Goal: Communication & Community: Answer question/provide support

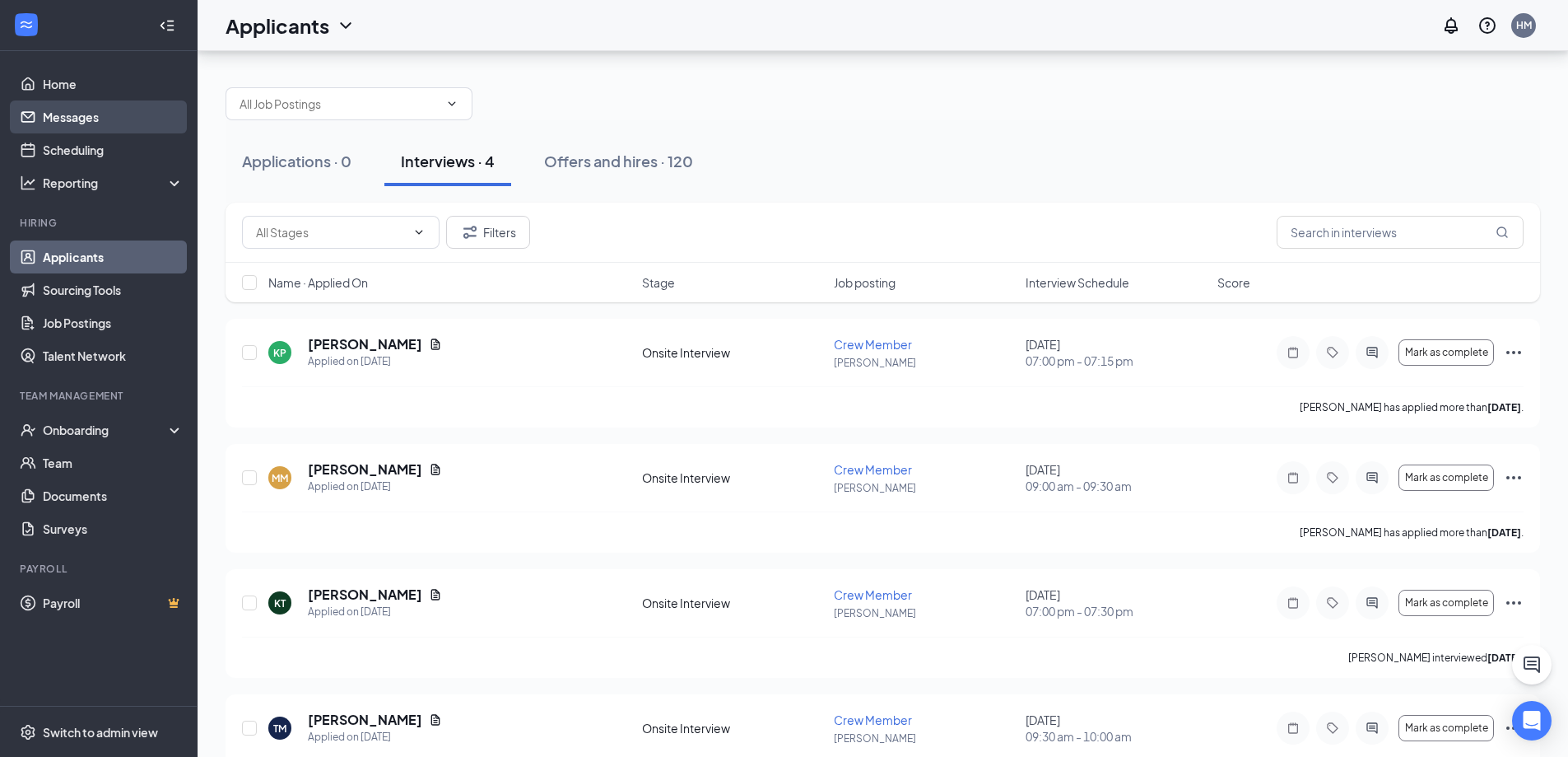
scroll to position [66, 0]
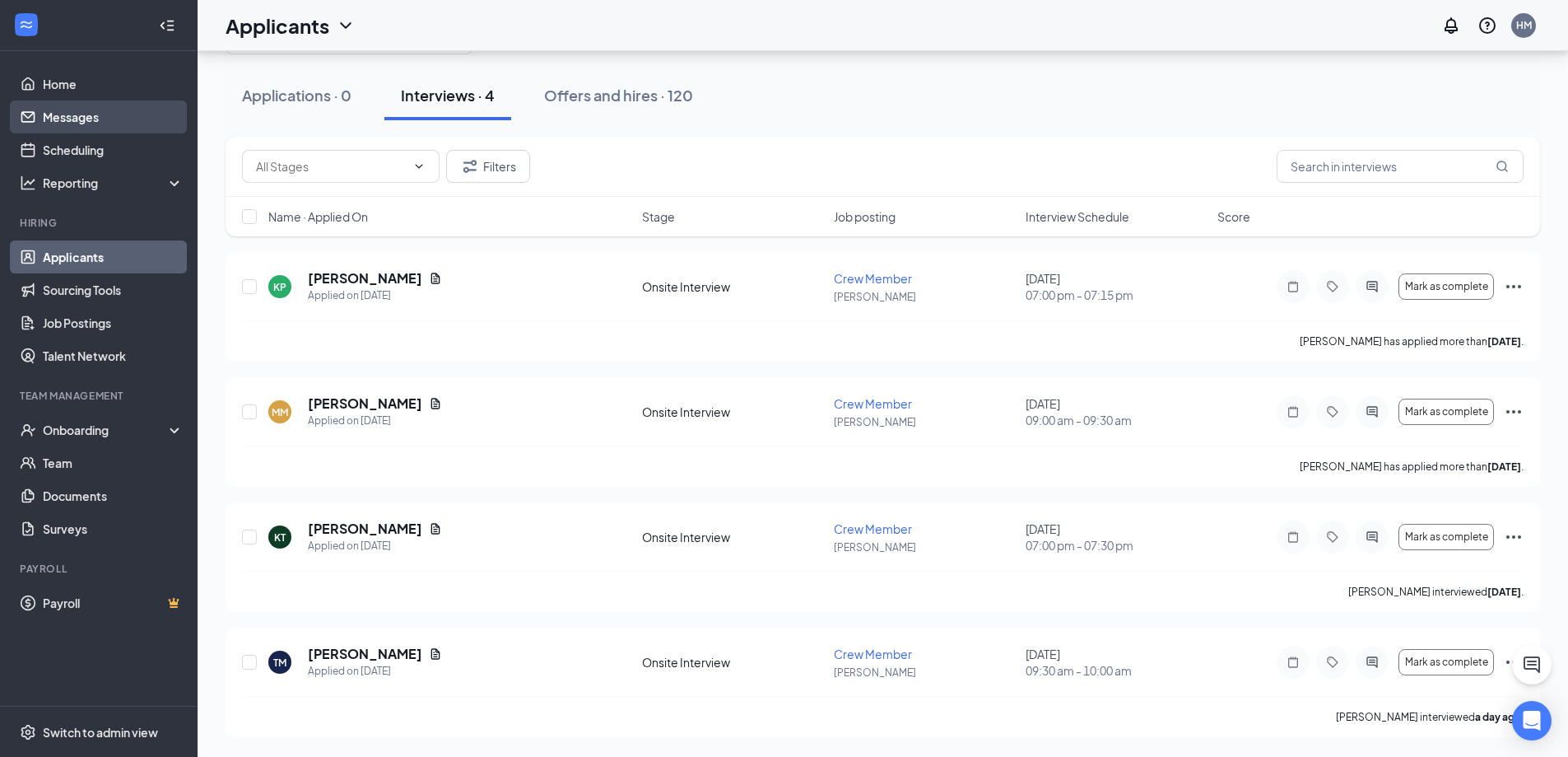
click at [43, 123] on link "Messages" at bounding box center [113, 117] width 141 height 33
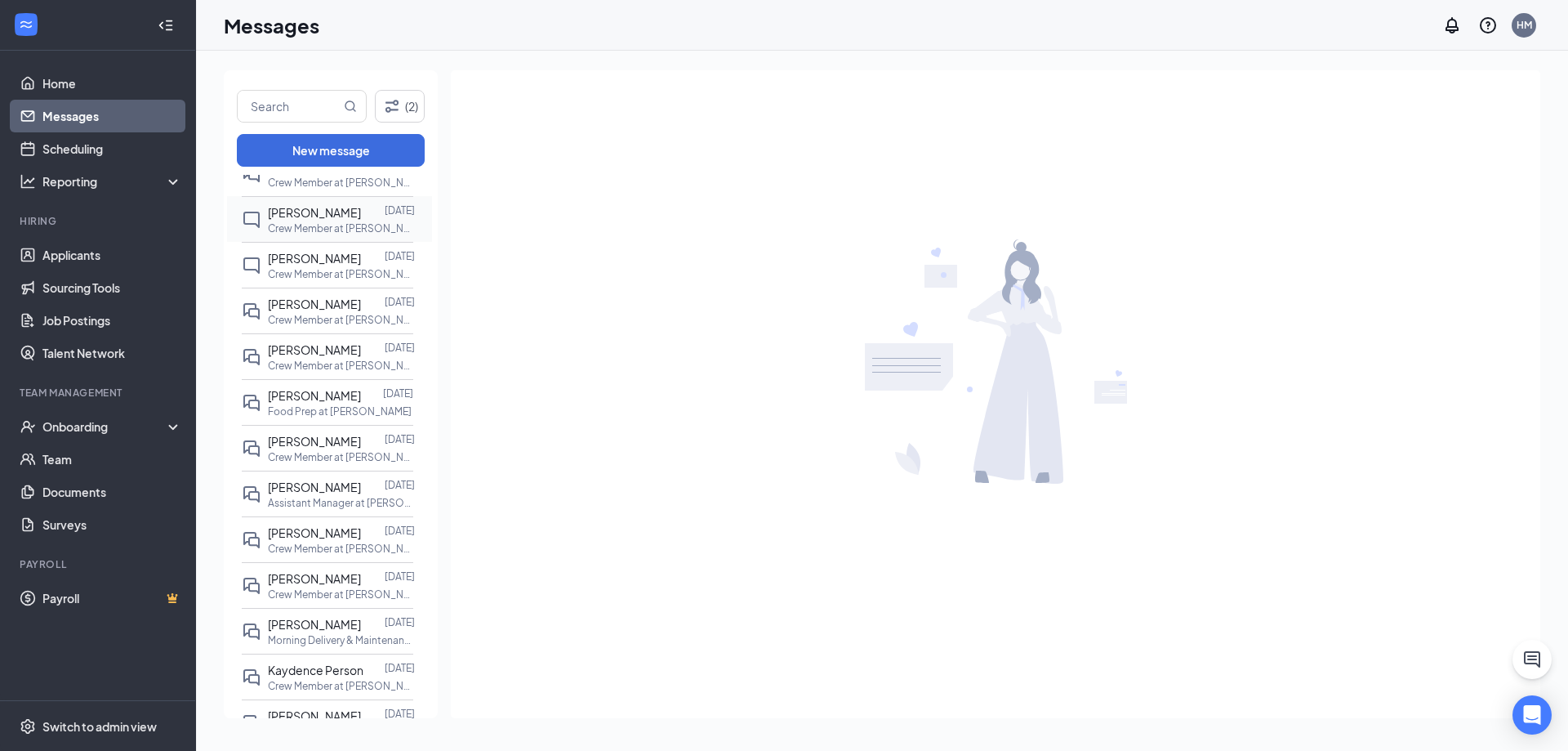
scroll to position [490, 0]
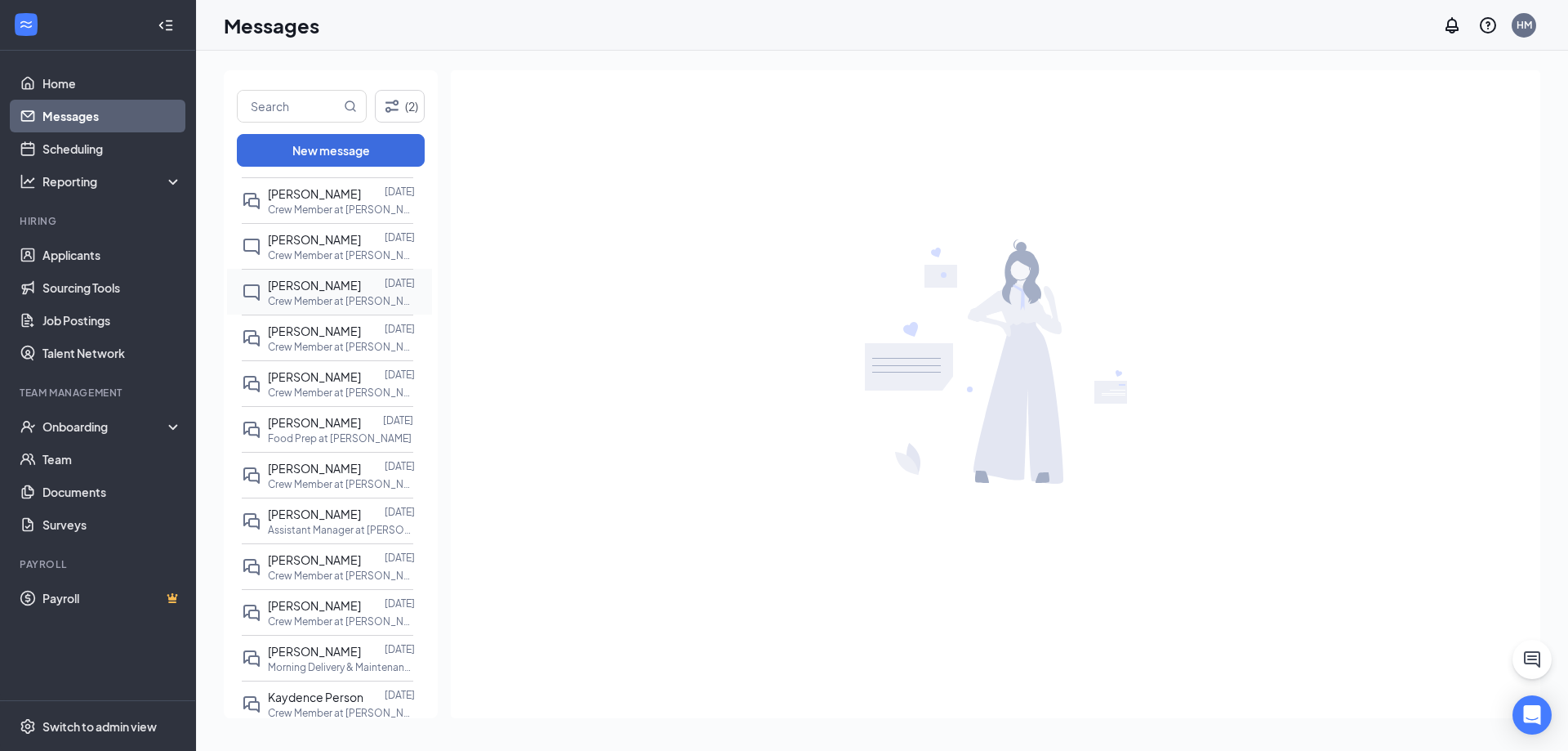
click at [329, 308] on p "Crew Member at [PERSON_NAME]" at bounding box center [341, 300] width 147 height 14
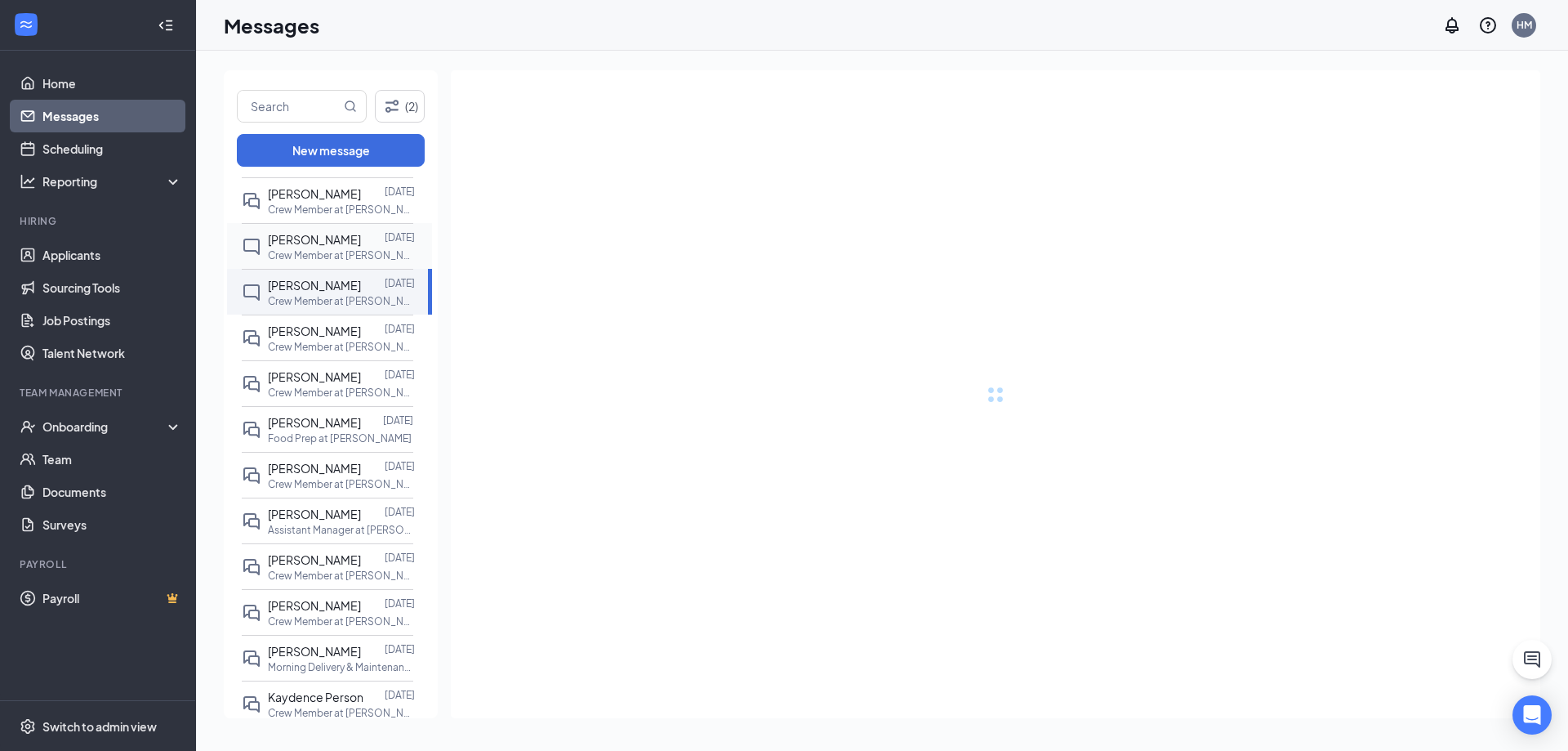
click at [314, 247] on span "[PERSON_NAME]" at bounding box center [314, 239] width 93 height 15
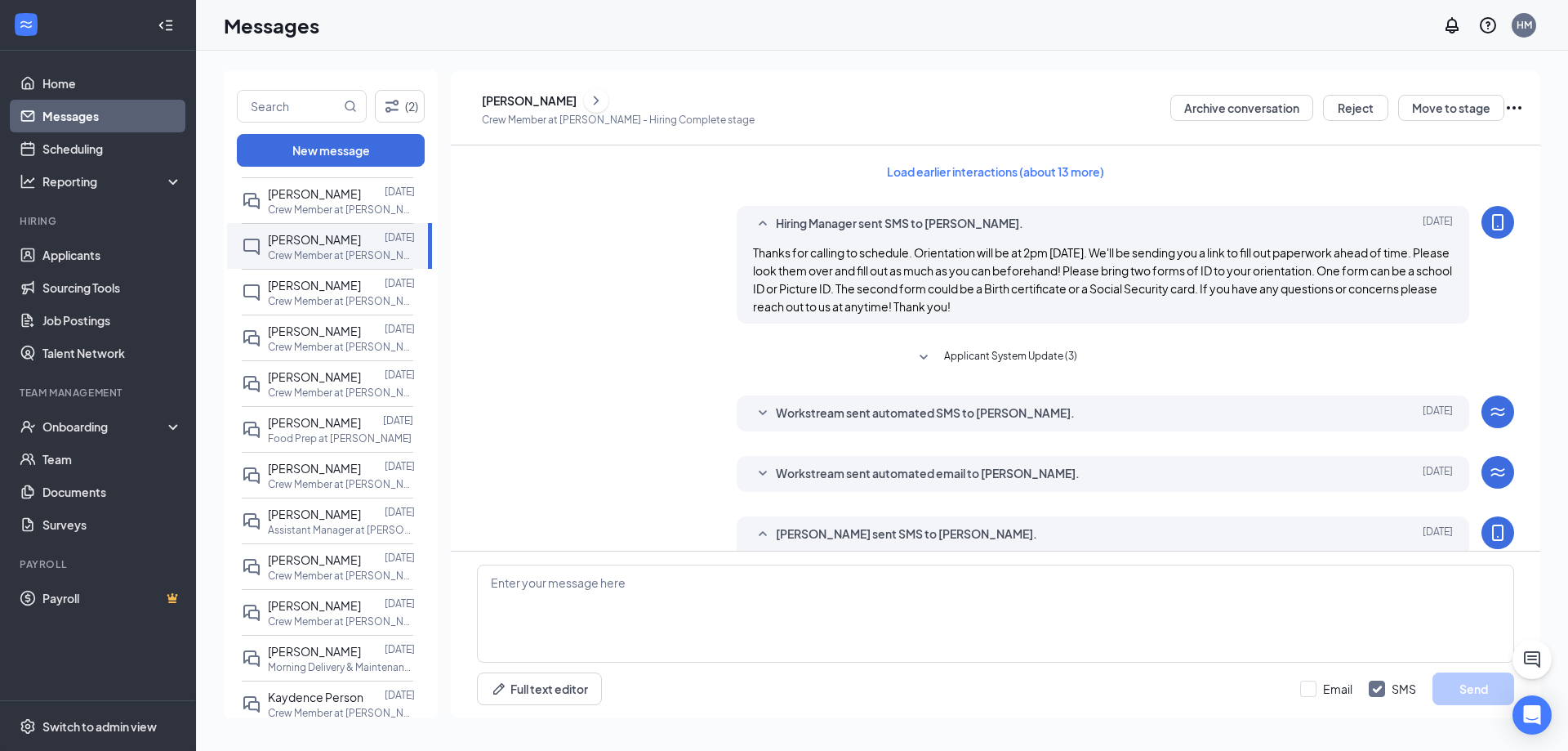
click at [753, 247] on span "Thanks for calling to schedule. Orientation will be at 2pm [DATE]. We'll be sen…" at bounding box center [1102, 279] width 699 height 69
click at [1068, 177] on button "Load earlier interactions (about 13 more)" at bounding box center [996, 171] width 245 height 26
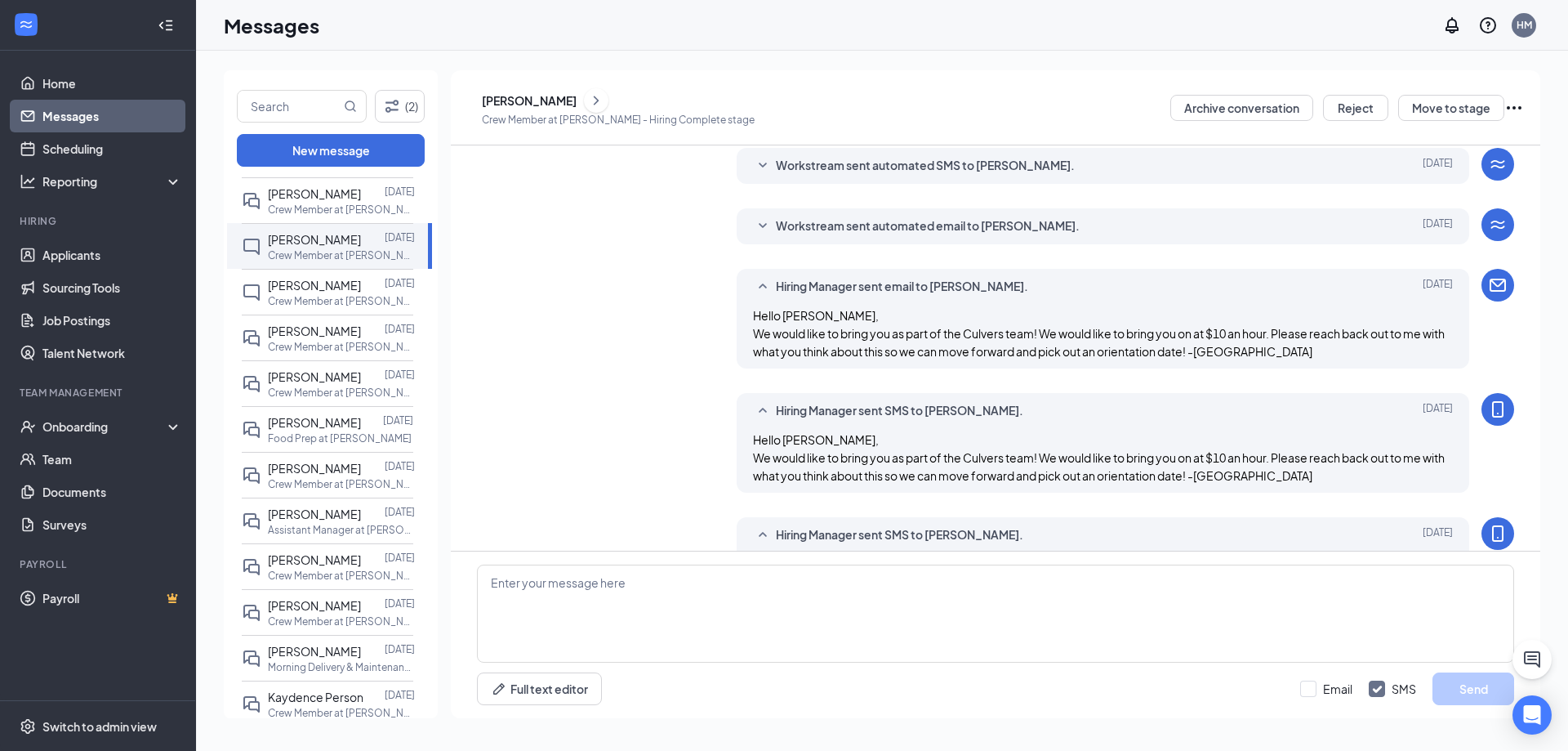
scroll to position [571, 0]
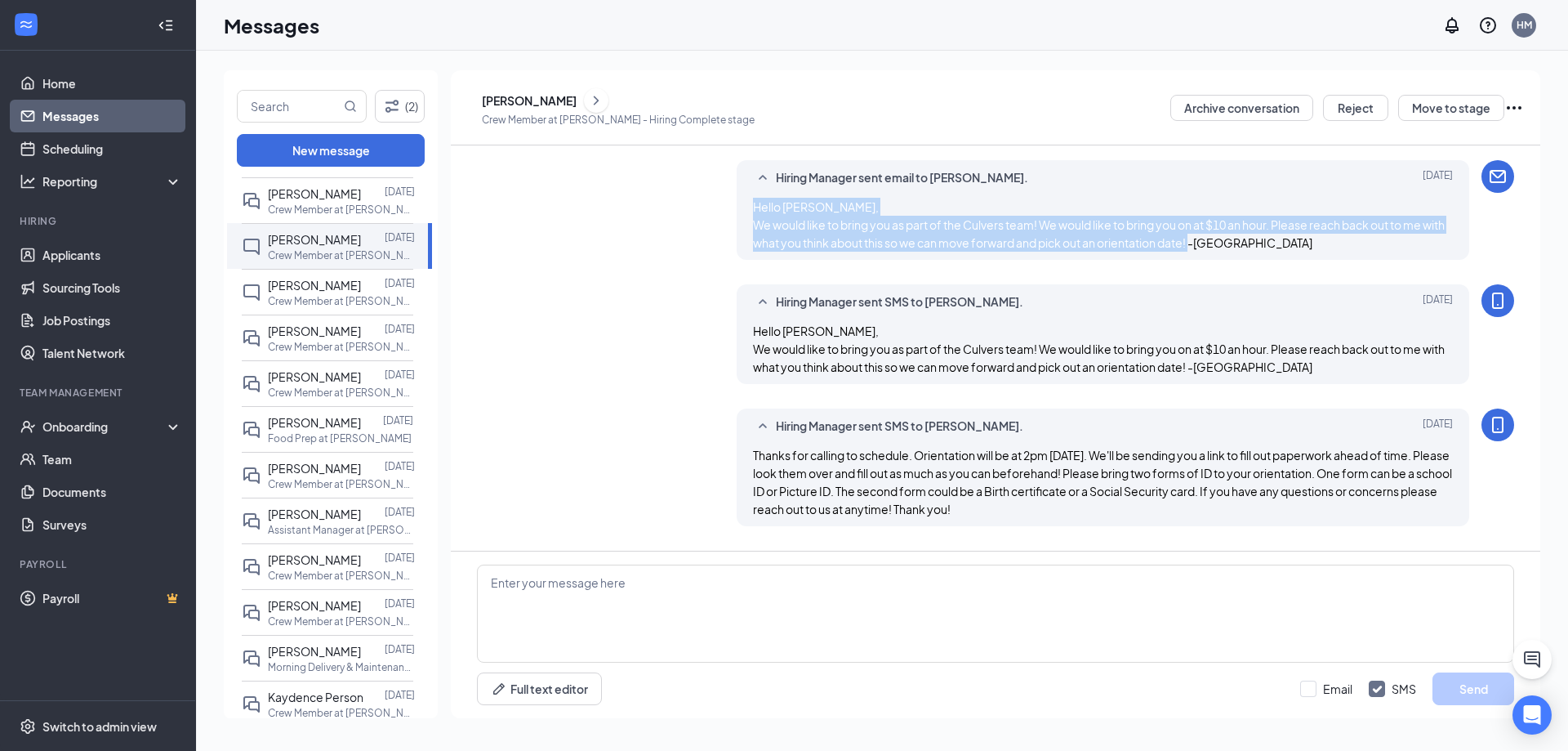
drag, startPoint x: 744, startPoint y: 205, endPoint x: 1281, endPoint y: 255, distance: 539.3
click at [1281, 255] on div "Hiring Manager sent email to [PERSON_NAME]. [DATE] Hello [PERSON_NAME], We woul…" at bounding box center [1103, 210] width 734 height 100
copy span "Hello [PERSON_NAME], We would like to bring you as part of the Culvers team! We…"
click at [313, 177] on div "[PERSON_NAME] [DATE] Crew Member at [PERSON_NAME]" at bounding box center [327, 154] width 171 height 45
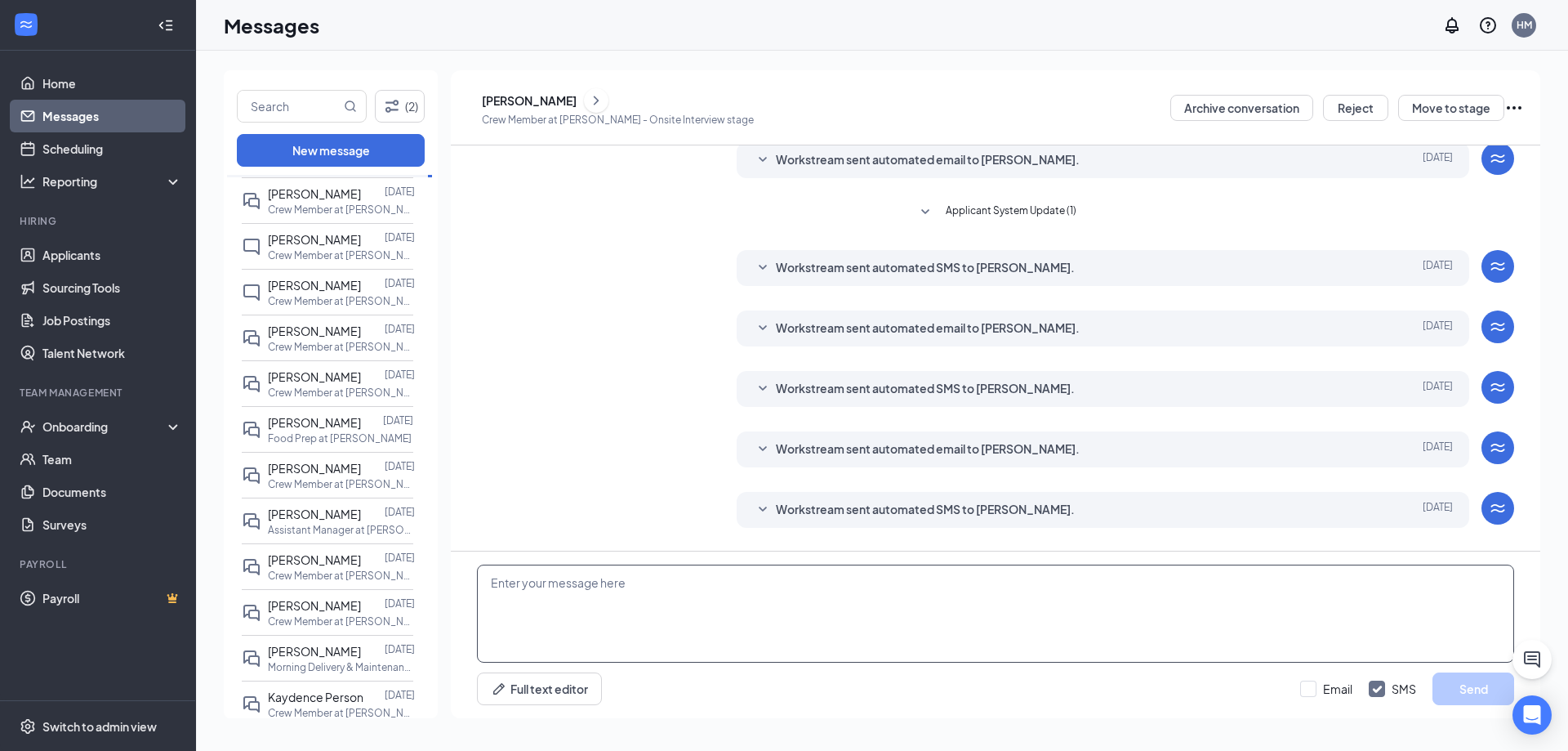
click at [860, 593] on textarea at bounding box center [996, 613] width 1037 height 98
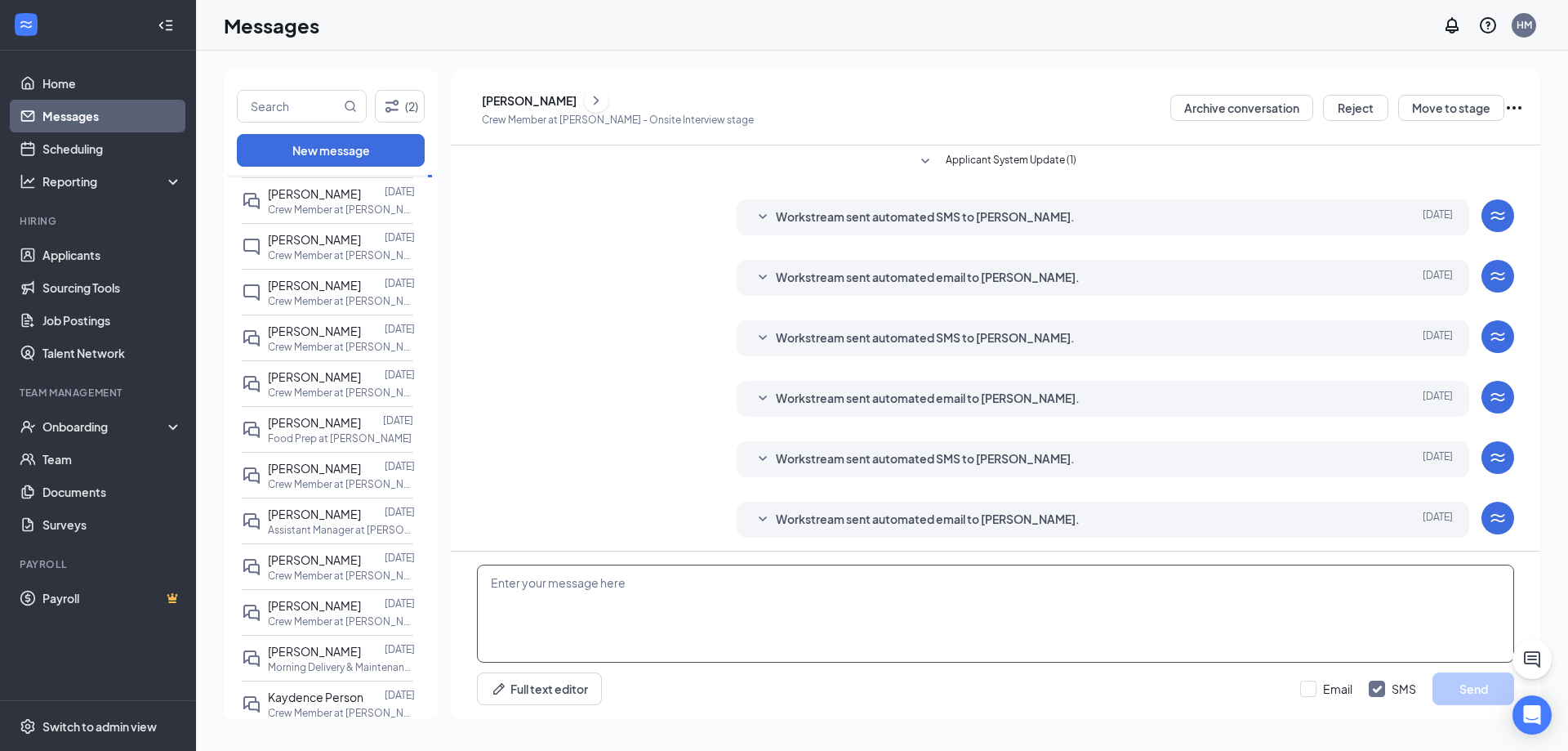
scroll to position [239, 0]
paste textarea "Hello [PERSON_NAME], We would like to bring you as part of the Culvers team! We…"
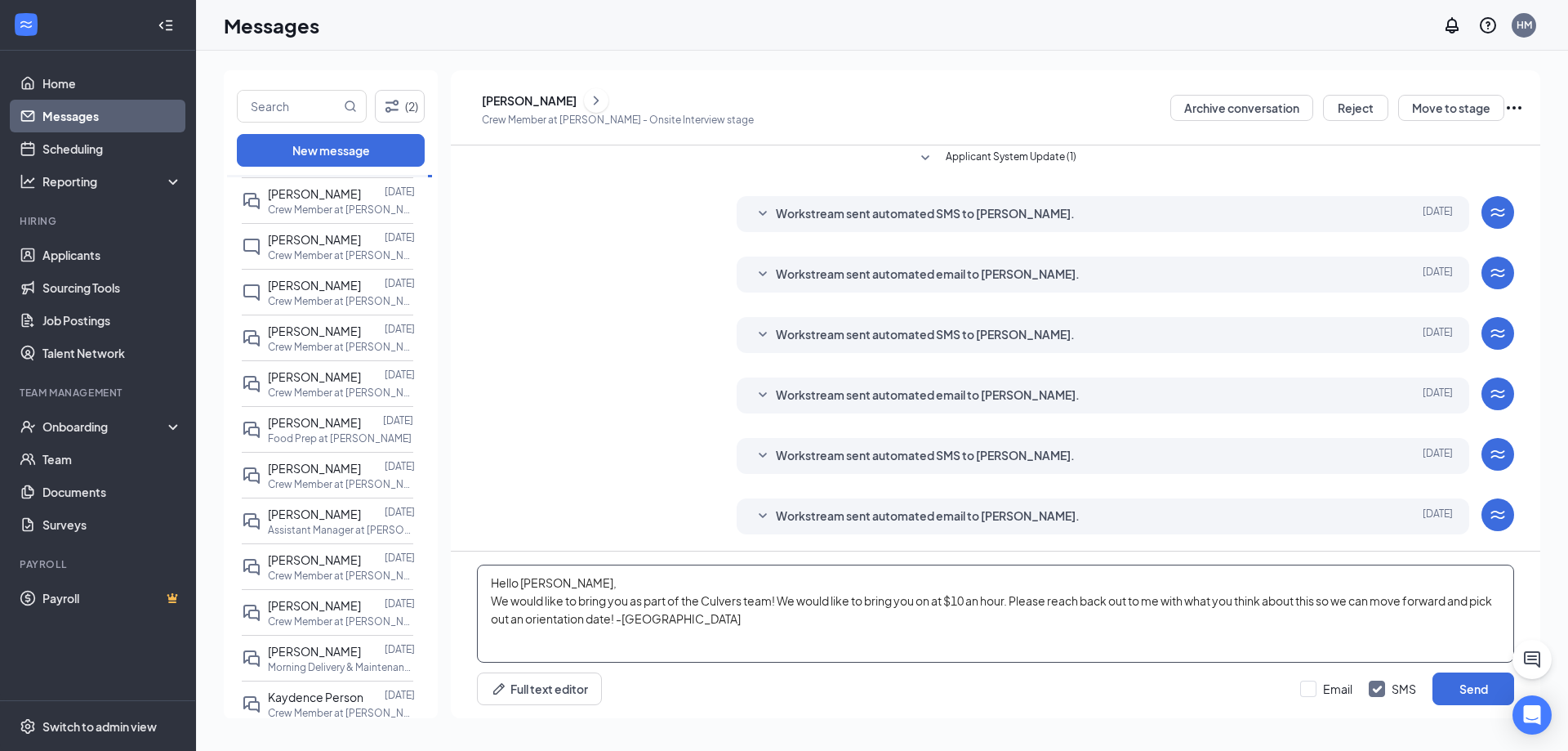
click at [559, 584] on textarea "Hello [PERSON_NAME], We would like to bring you as part of the Culvers team! We…" at bounding box center [996, 613] width 1037 height 98
click at [967, 600] on textarea "Hello [PERSON_NAME], We would like to bring you as part of the Culvers team! We…" at bounding box center [996, 613] width 1037 height 98
click at [978, 629] on textarea "Hello [PERSON_NAME], We would like to bring you as part of the Culvers team! We…" at bounding box center [996, 613] width 1037 height 98
type textarea "Hello [PERSON_NAME], We would like to bring you as part of the Culvers team! We…"
click at [1293, 689] on div "Full text editor Email SMS Send" at bounding box center [996, 688] width 1037 height 33
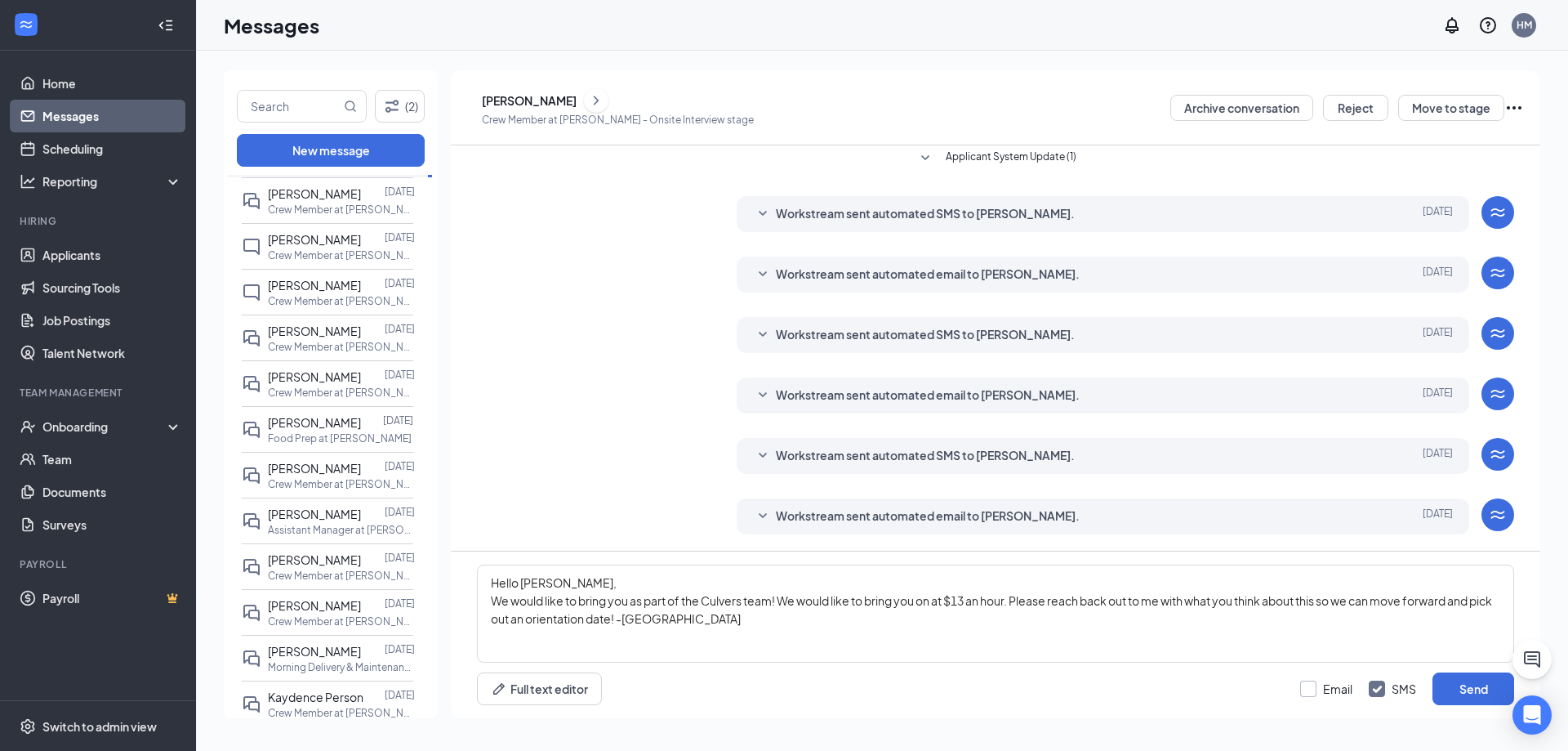
click at [1332, 685] on input "Email" at bounding box center [1327, 688] width 53 height 16
checkbox input "true"
click at [1446, 691] on button "Send" at bounding box center [1474, 688] width 82 height 33
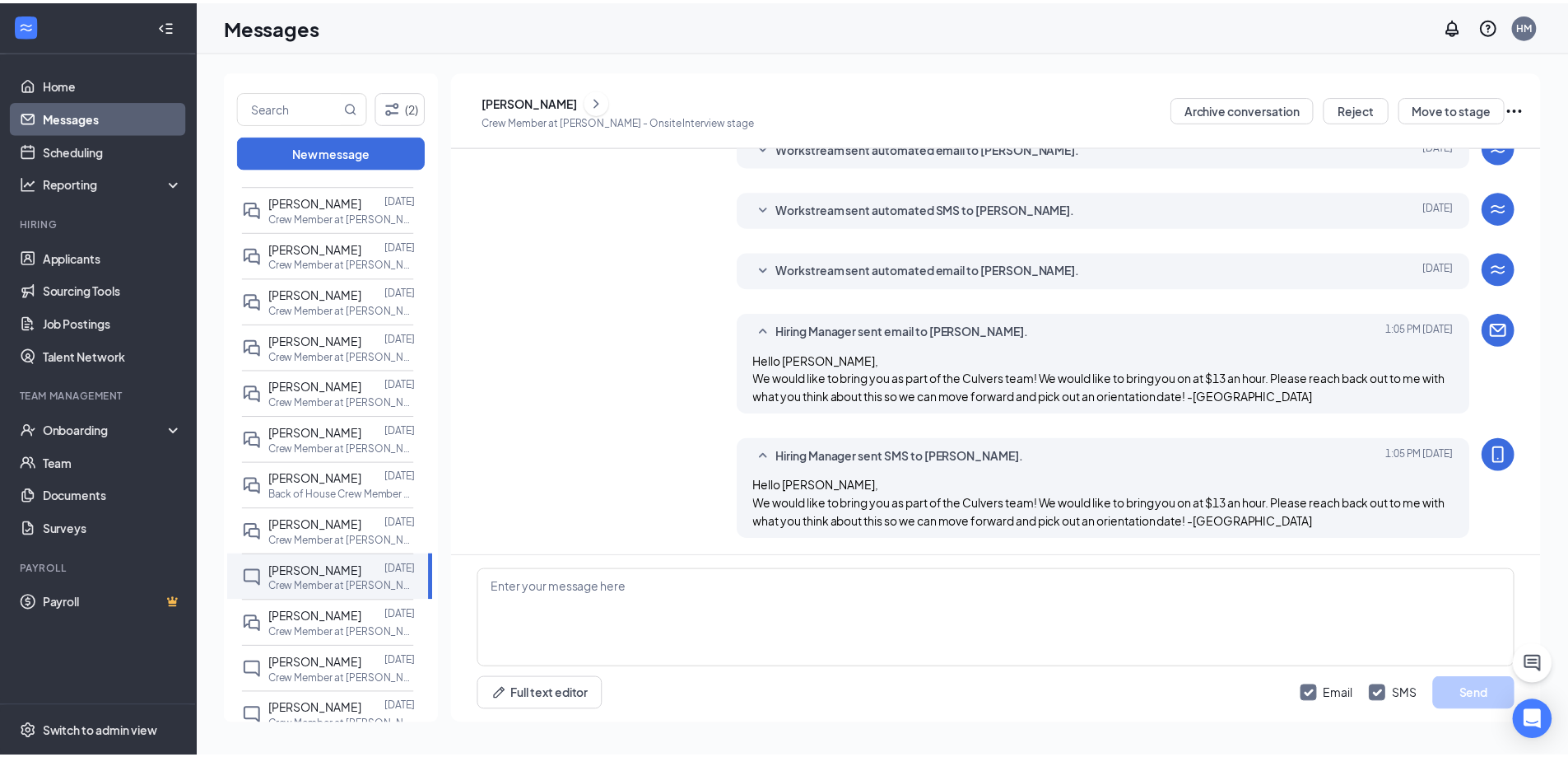
scroll to position [0, 0]
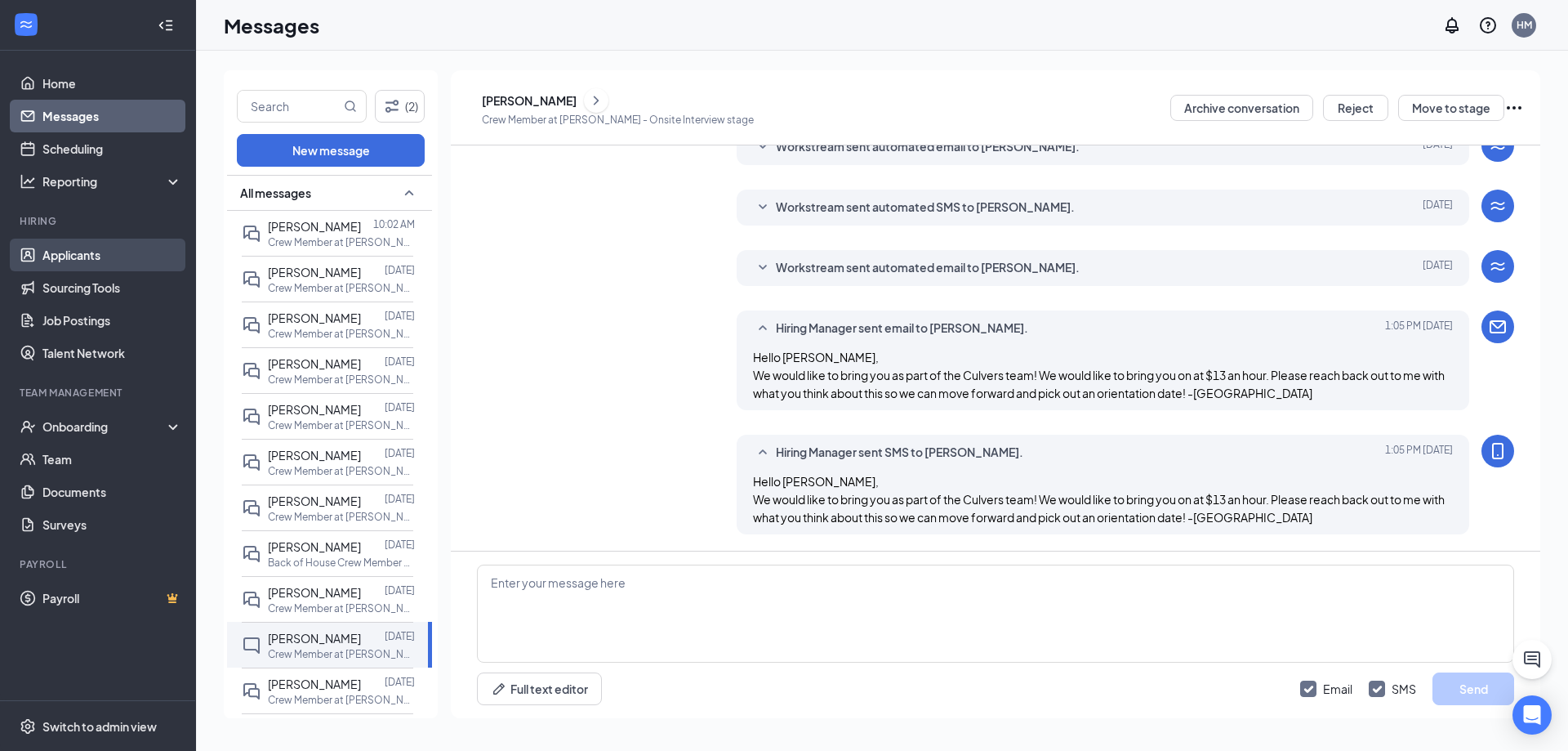
click at [80, 258] on link "Applicants" at bounding box center [112, 255] width 140 height 33
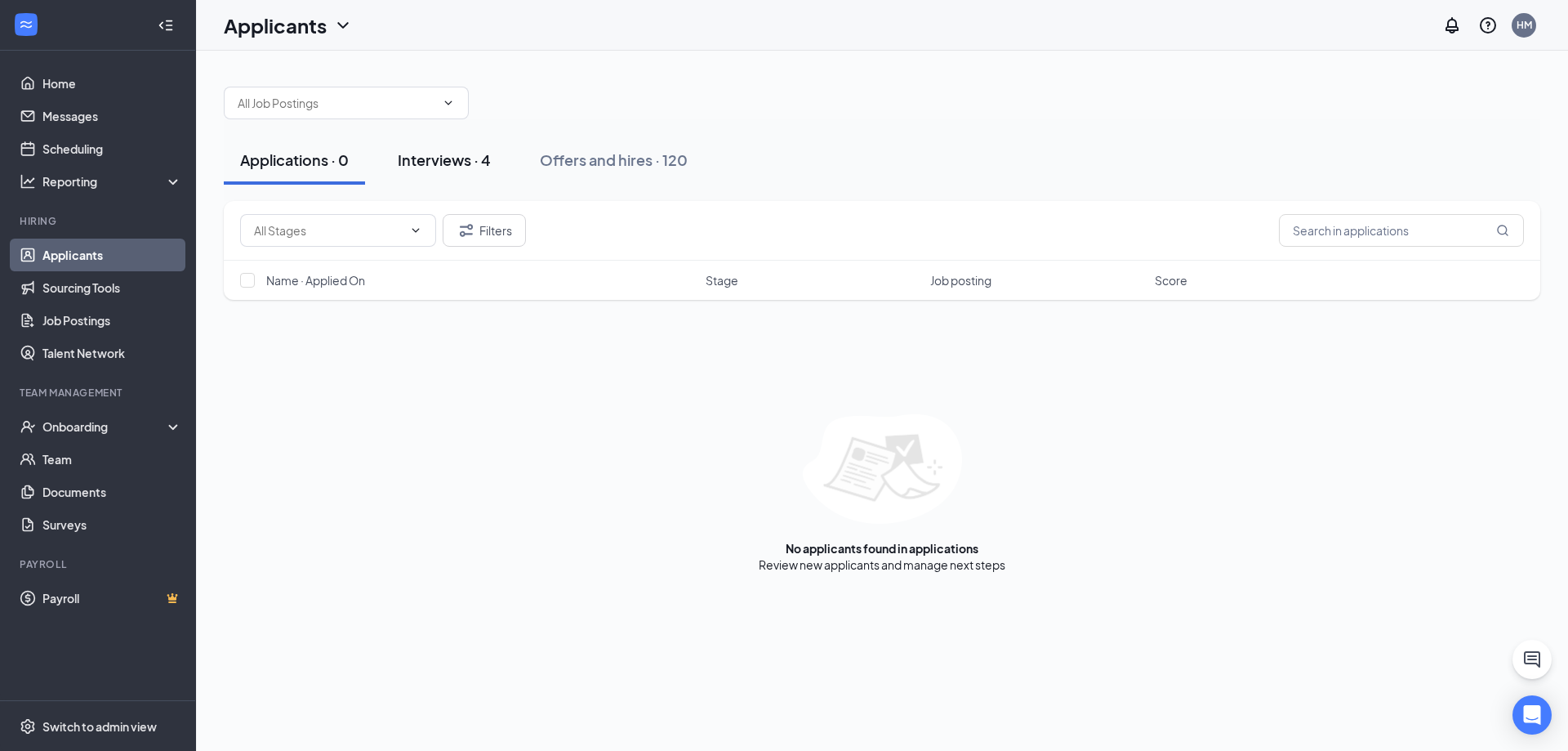
click at [483, 172] on button "Interviews · 4" at bounding box center [444, 161] width 126 height 49
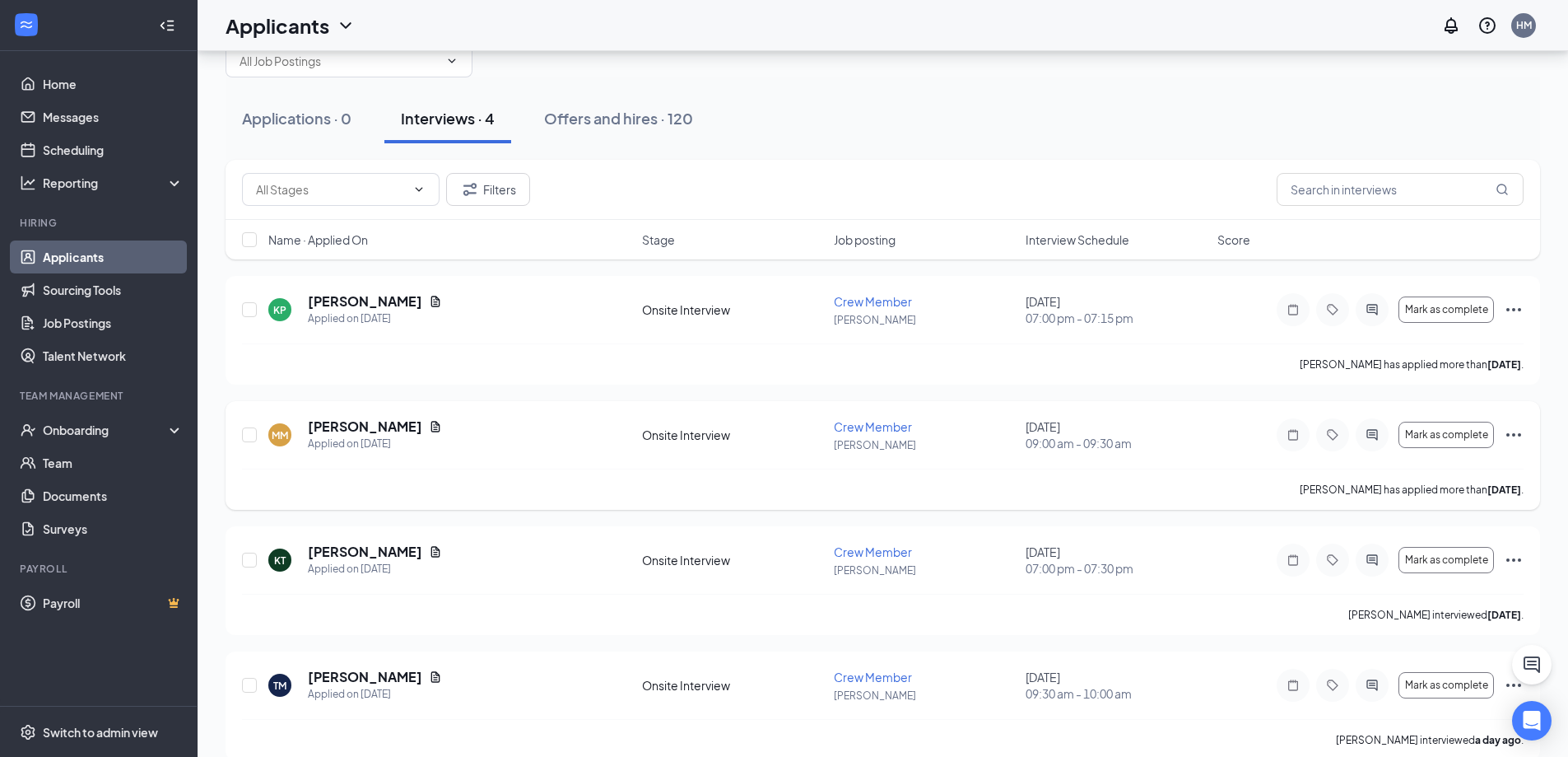
scroll to position [66, 0]
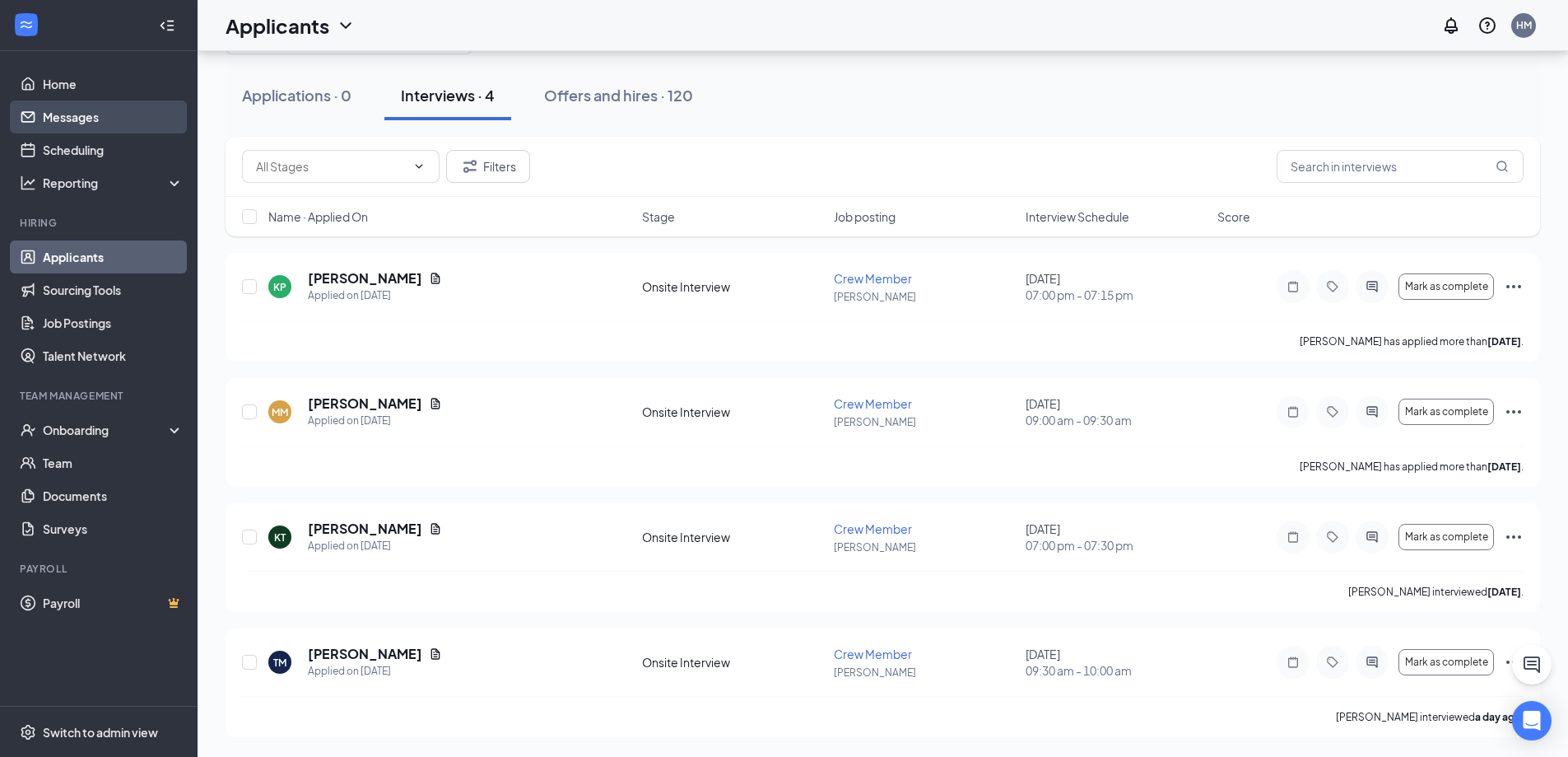
click at [87, 119] on link "Messages" at bounding box center [113, 117] width 141 height 33
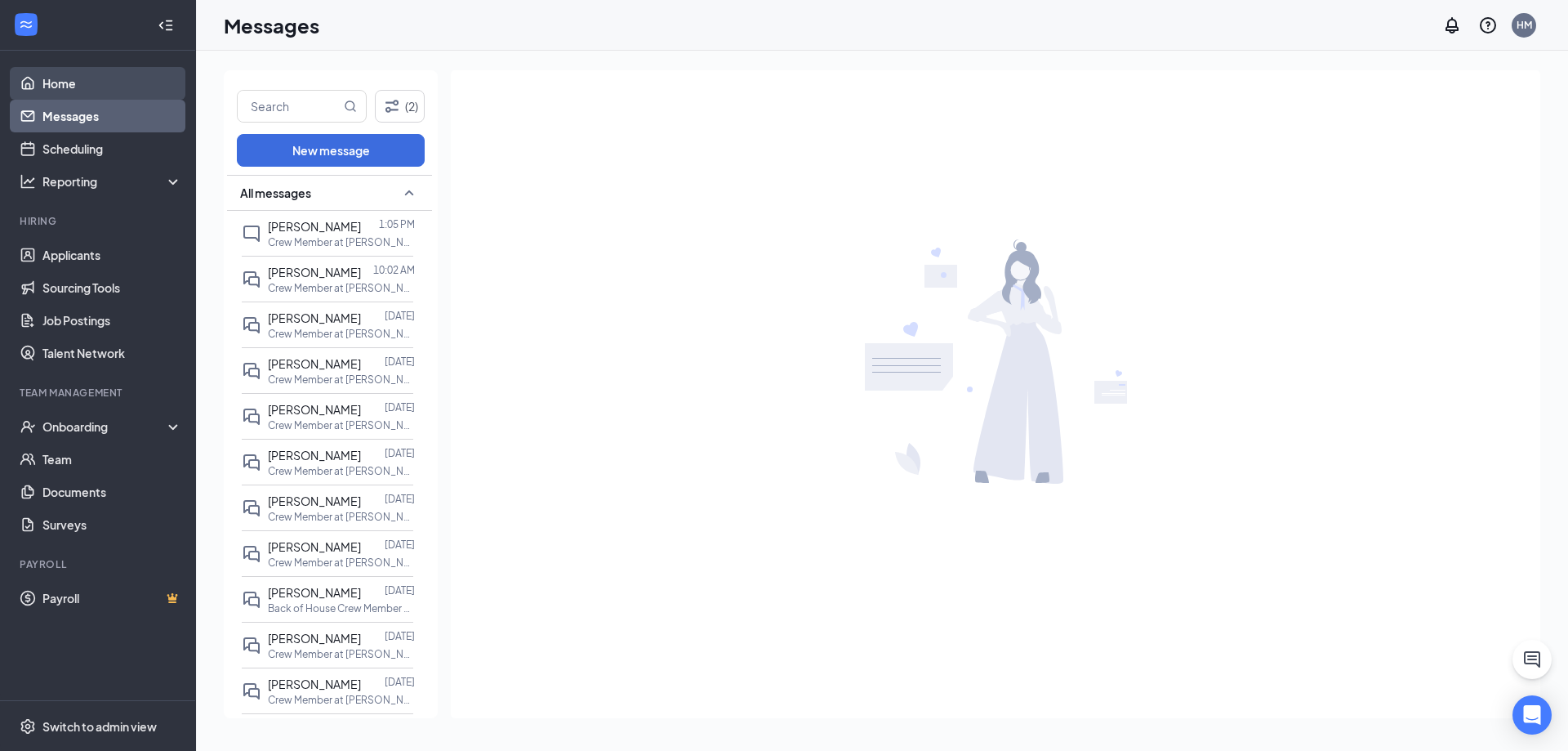
click at [84, 83] on link "Home" at bounding box center [112, 83] width 140 height 33
